Goal: Information Seeking & Learning: Learn about a topic

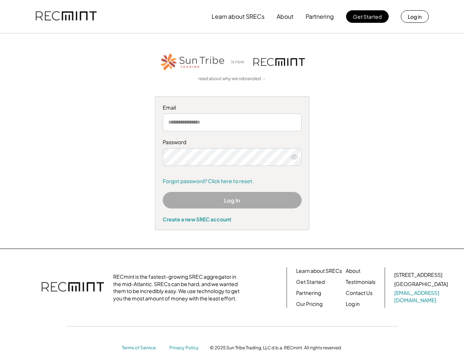
click at [232, 176] on div "Password Forgot password? Click here to reset." at bounding box center [232, 162] width 139 height 46
click at [232, 17] on button "Learn about SRECs" at bounding box center [238, 16] width 53 height 15
